Goal: Share content: Share content

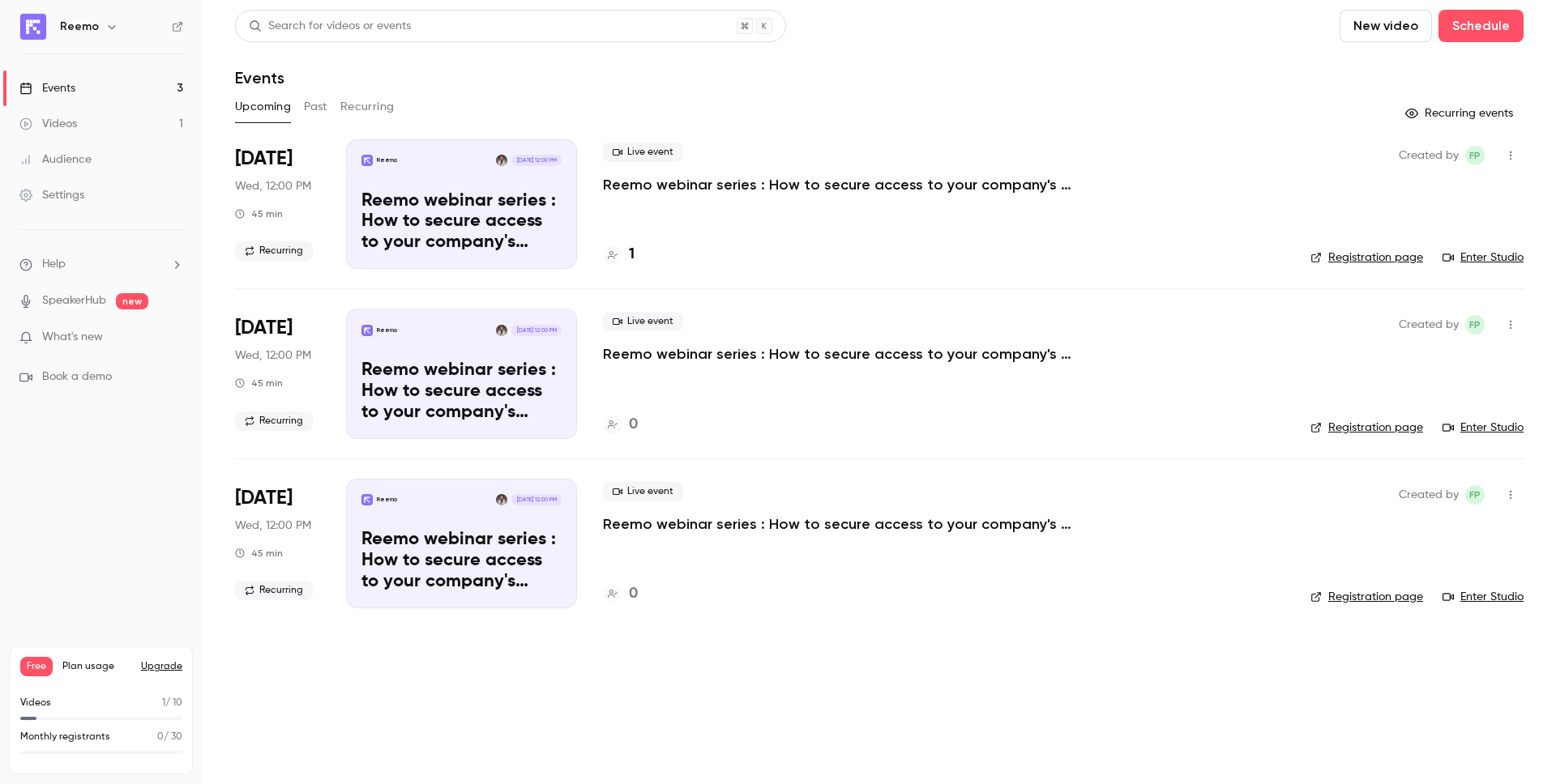
click at [739, 179] on p "Reemo webinar series : How to secure access to your company's resources?" at bounding box center [846, 184] width 486 height 20
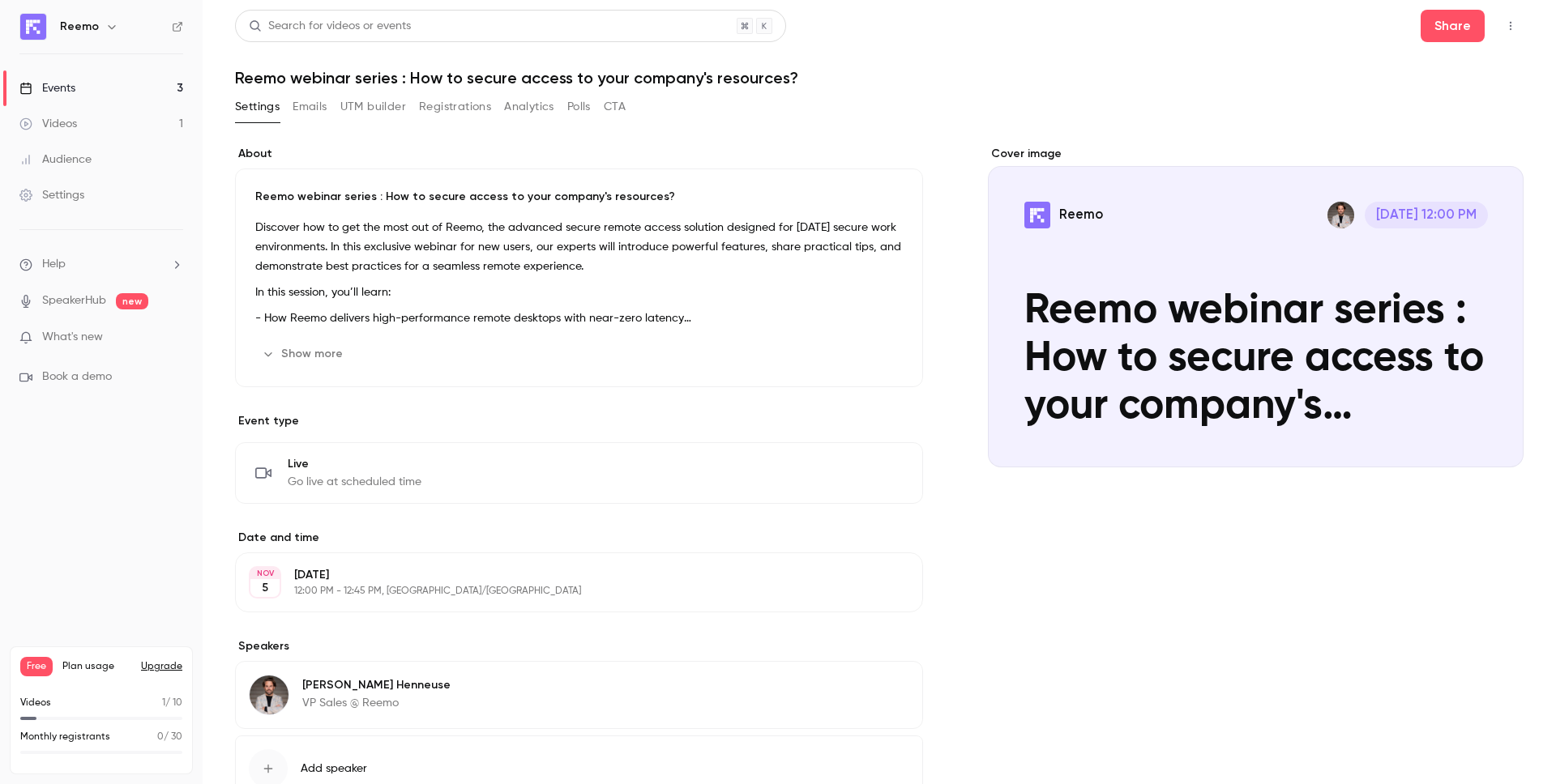
click at [85, 129] on link "Videos 1" at bounding box center [101, 124] width 203 height 36
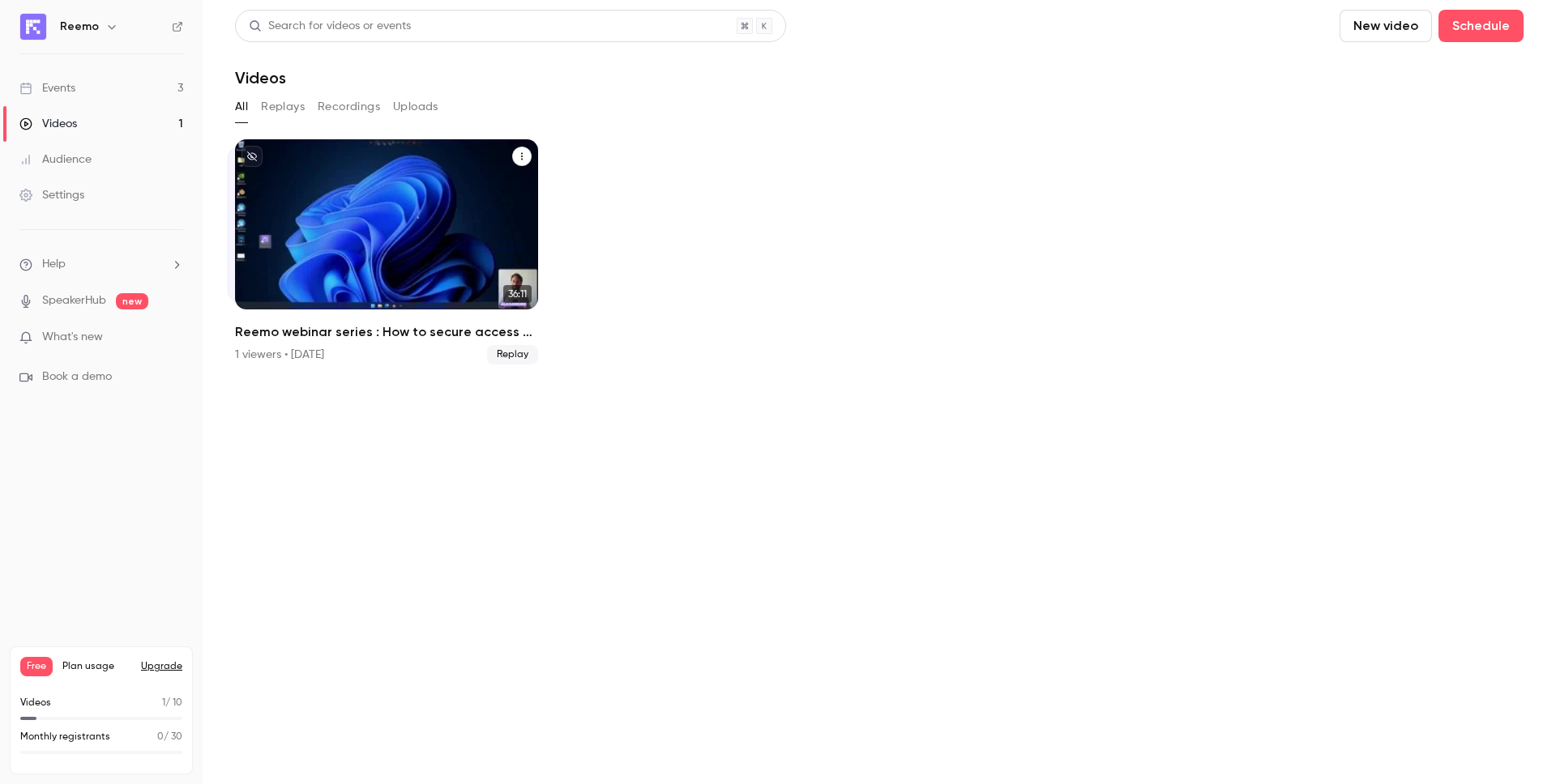
click at [379, 233] on p "Reemo webinar series : How to secure access to your company's resources?" at bounding box center [386, 248] width 261 height 83
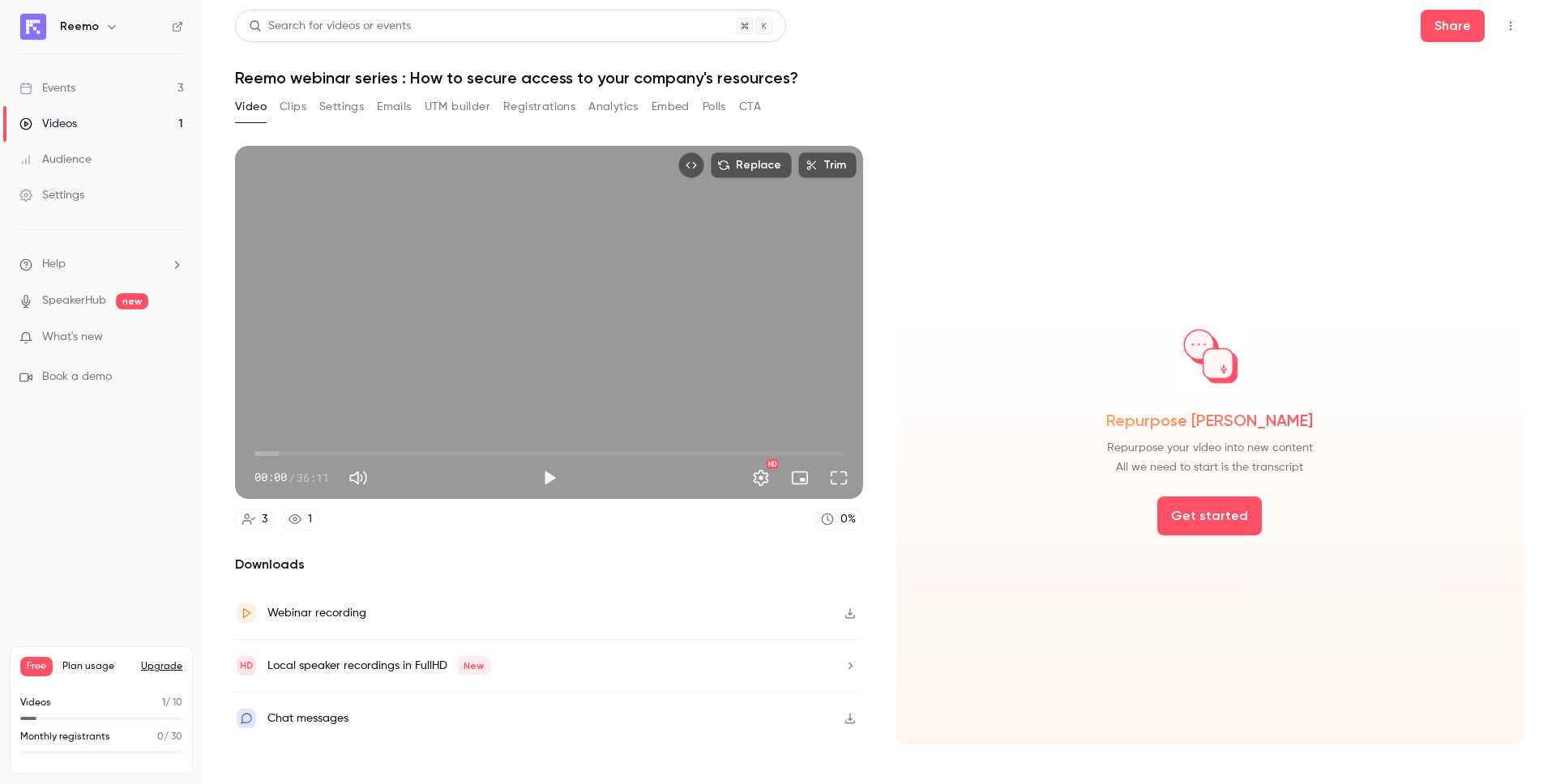
click at [481, 621] on div "Webinar recording" at bounding box center [549, 613] width 628 height 53
click at [1474, 10] on button "Share" at bounding box center [1453, 25] width 64 height 32
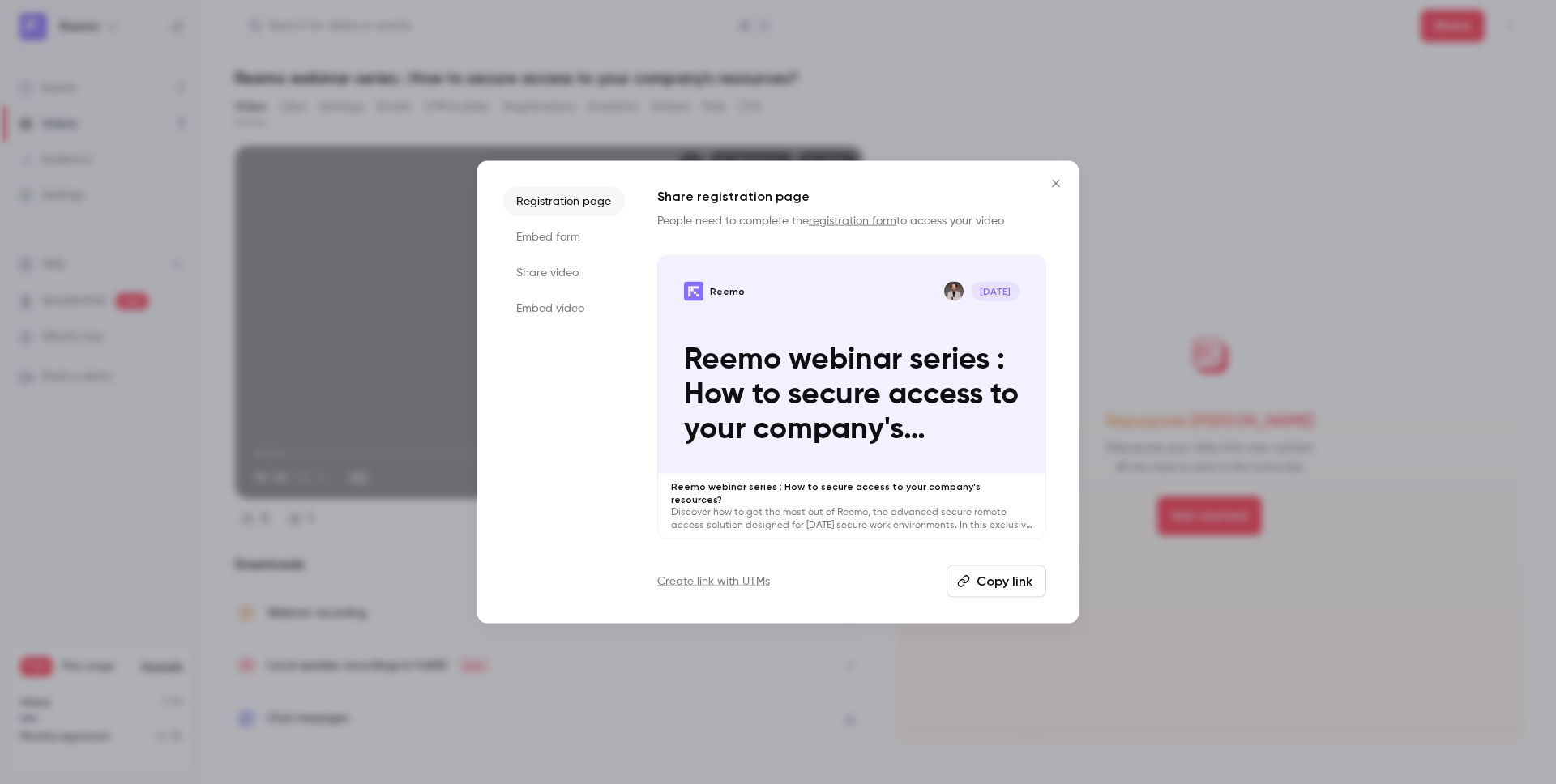
click at [563, 274] on li "Share video" at bounding box center [564, 273] width 122 height 29
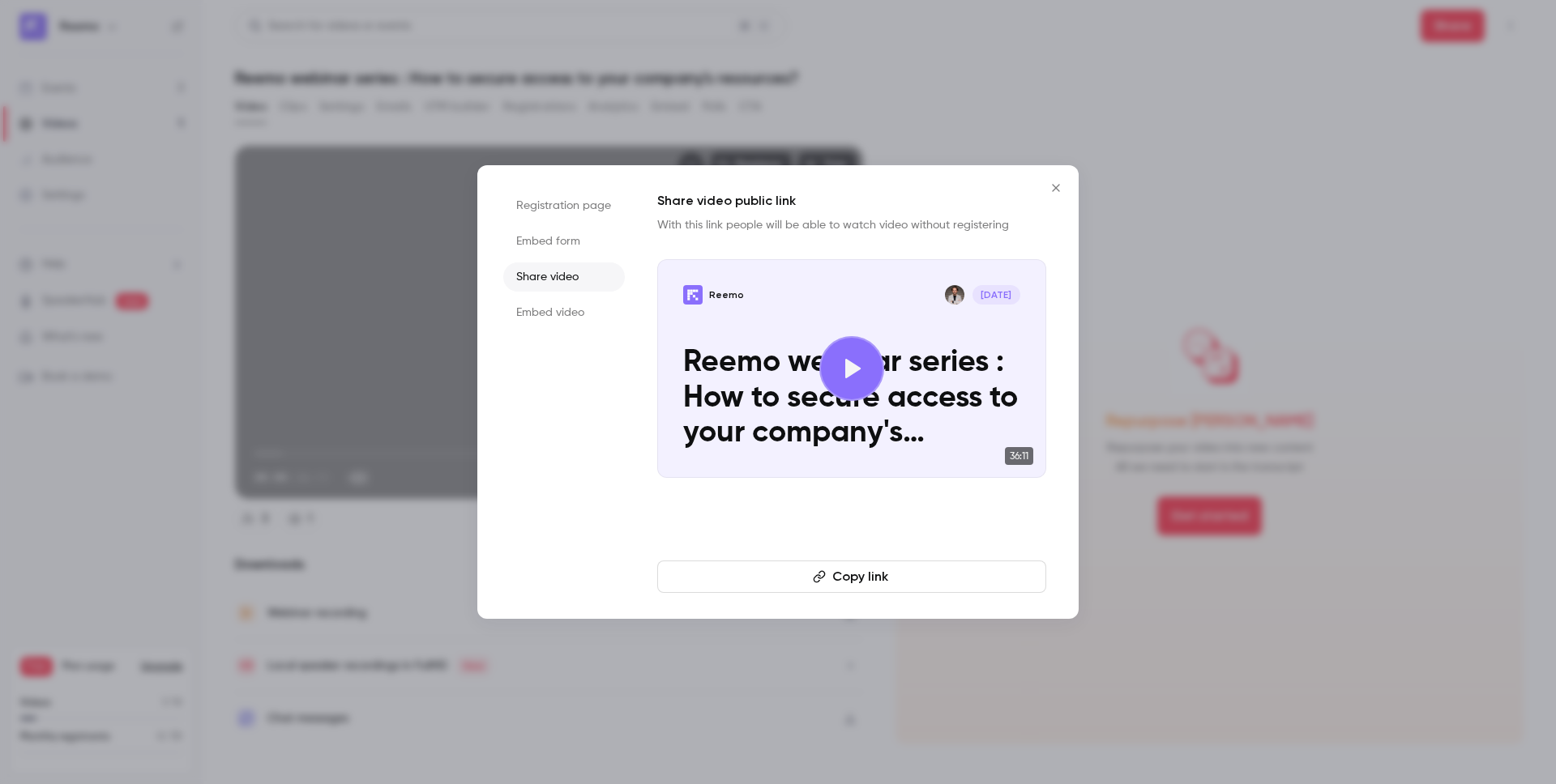
click at [850, 569] on button "Copy link" at bounding box center [852, 576] width 389 height 32
click at [1056, 188] on icon "Close" at bounding box center [1055, 187] width 7 height 7
